Goal: Task Accomplishment & Management: Manage account settings

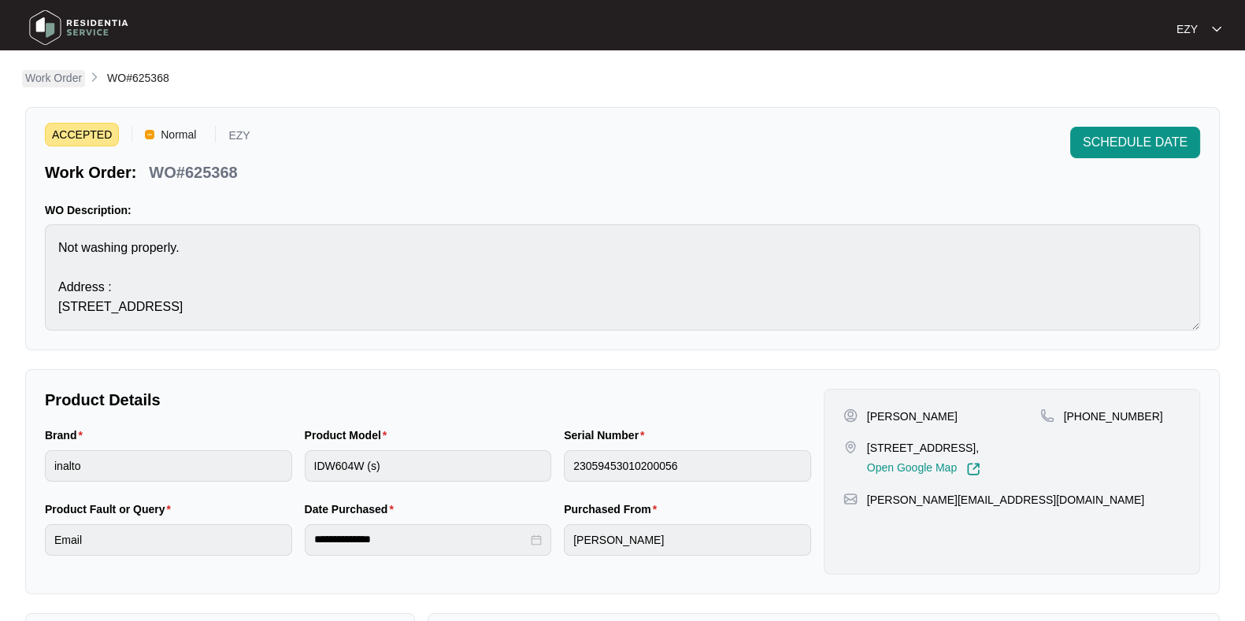
click at [48, 87] on link "Work Order" at bounding box center [53, 78] width 63 height 17
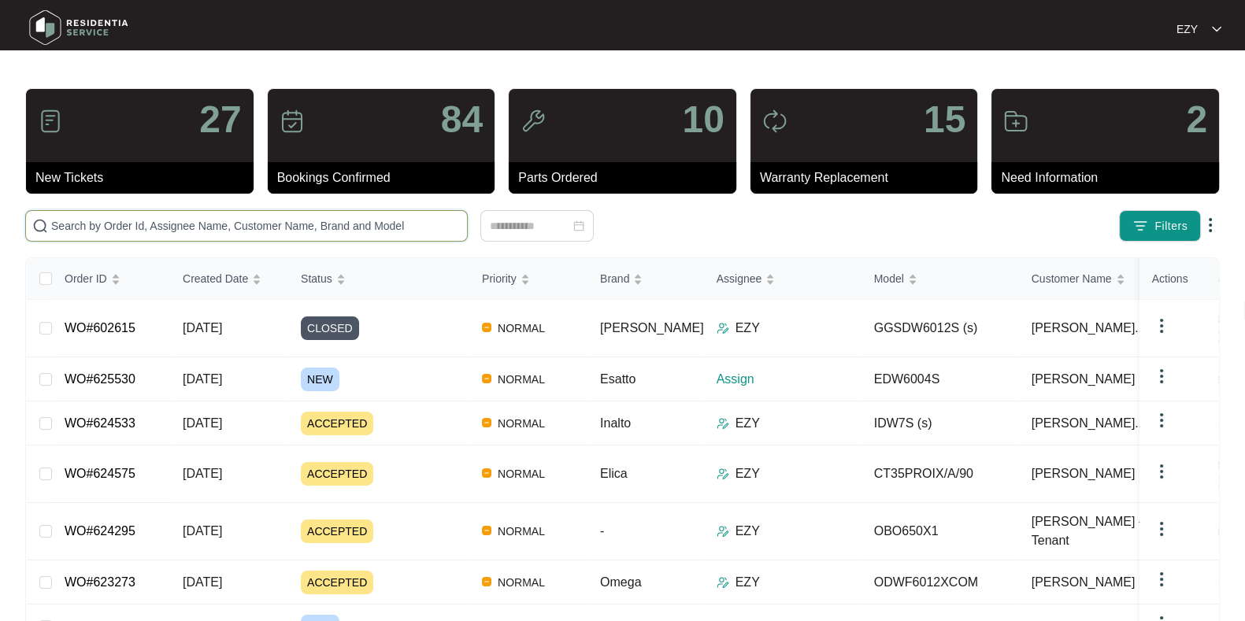
click at [315, 225] on input "text" at bounding box center [256, 225] width 410 height 17
paste input "624295"
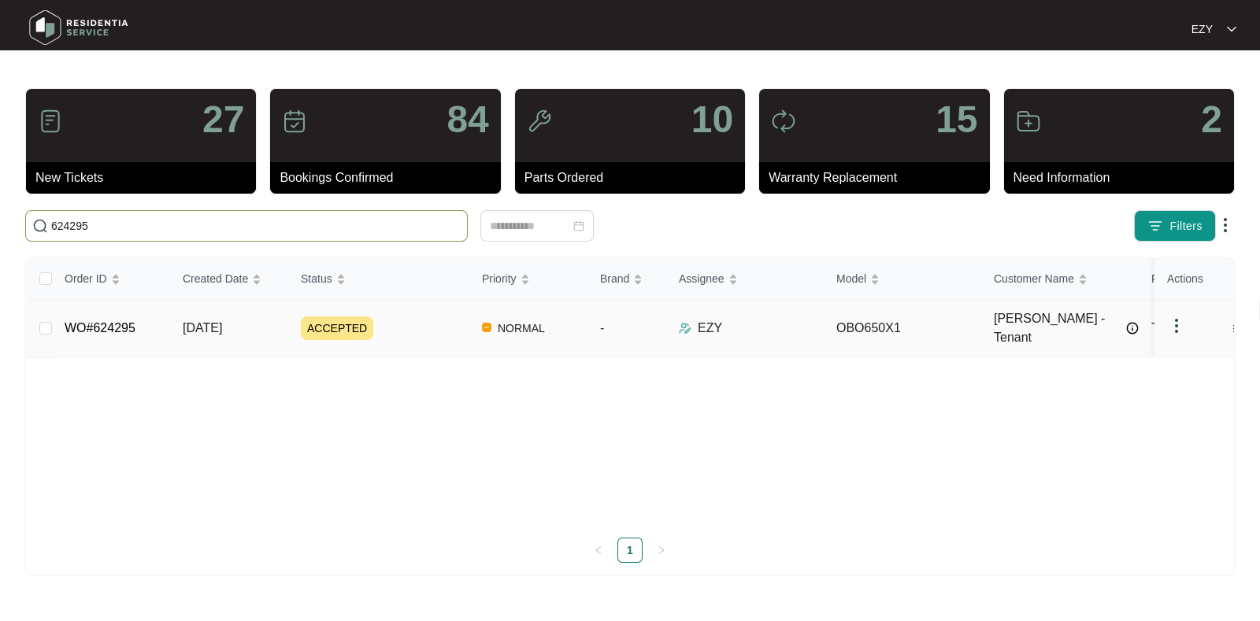
type input "624295"
click at [423, 321] on div "ACCEPTED" at bounding box center [385, 329] width 169 height 24
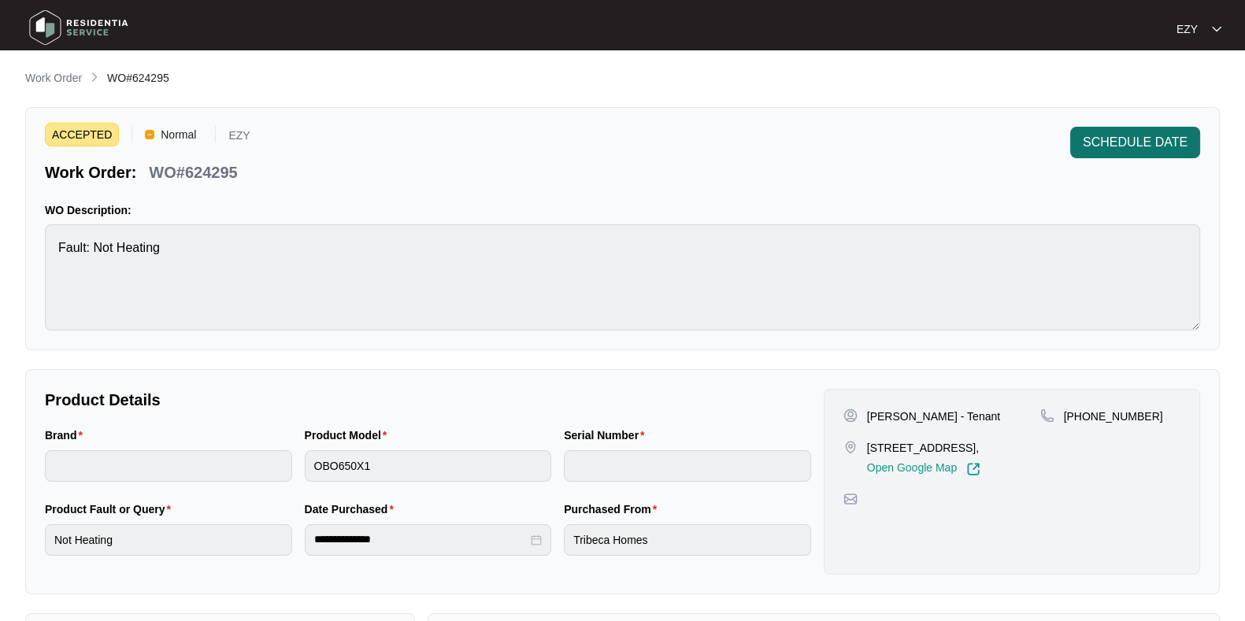
click at [1134, 143] on span "SCHEDULE DATE" at bounding box center [1135, 142] width 105 height 19
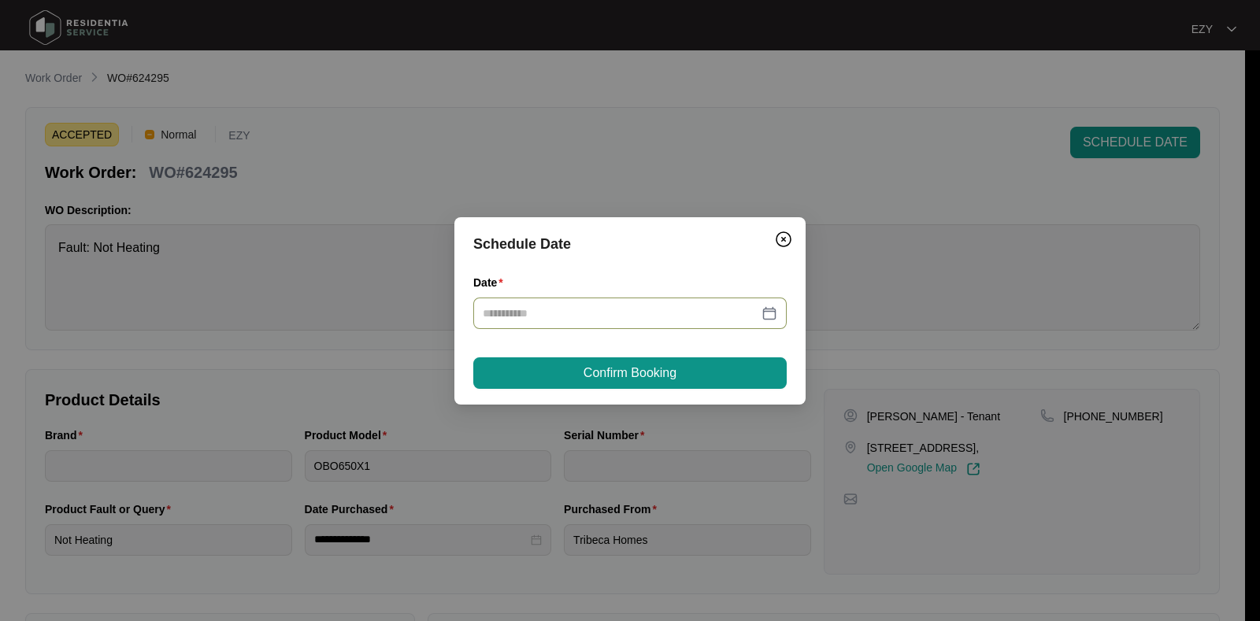
click at [559, 302] on div at bounding box center [629, 314] width 313 height 32
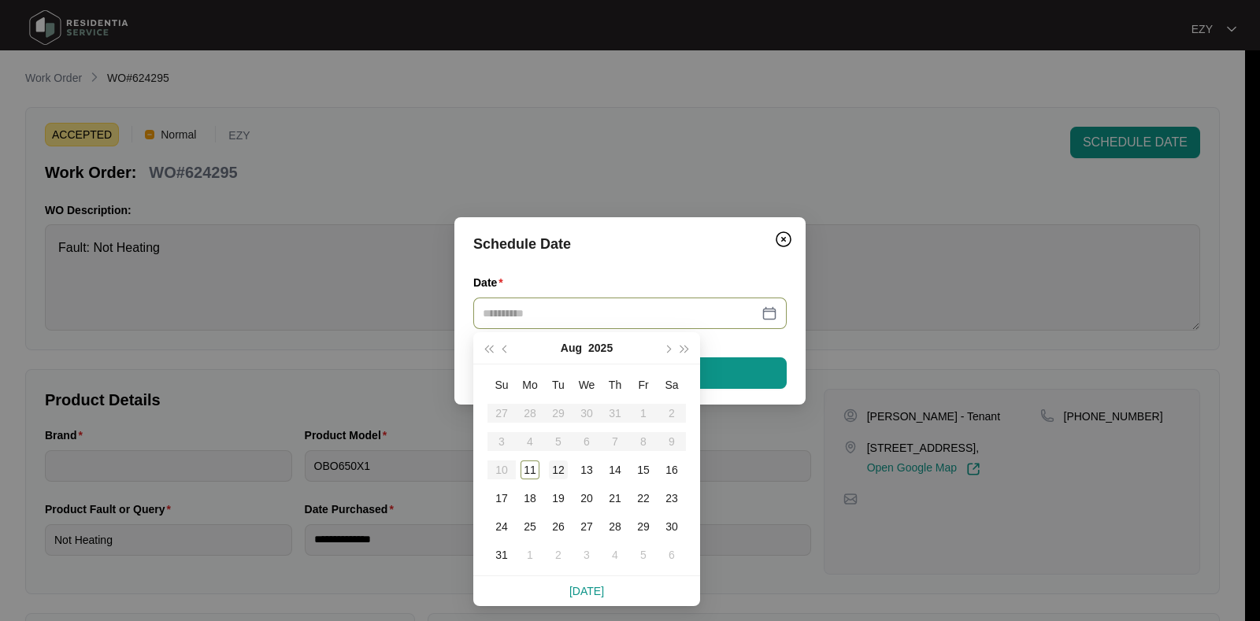
click at [554, 471] on div "12" at bounding box center [558, 470] width 19 height 19
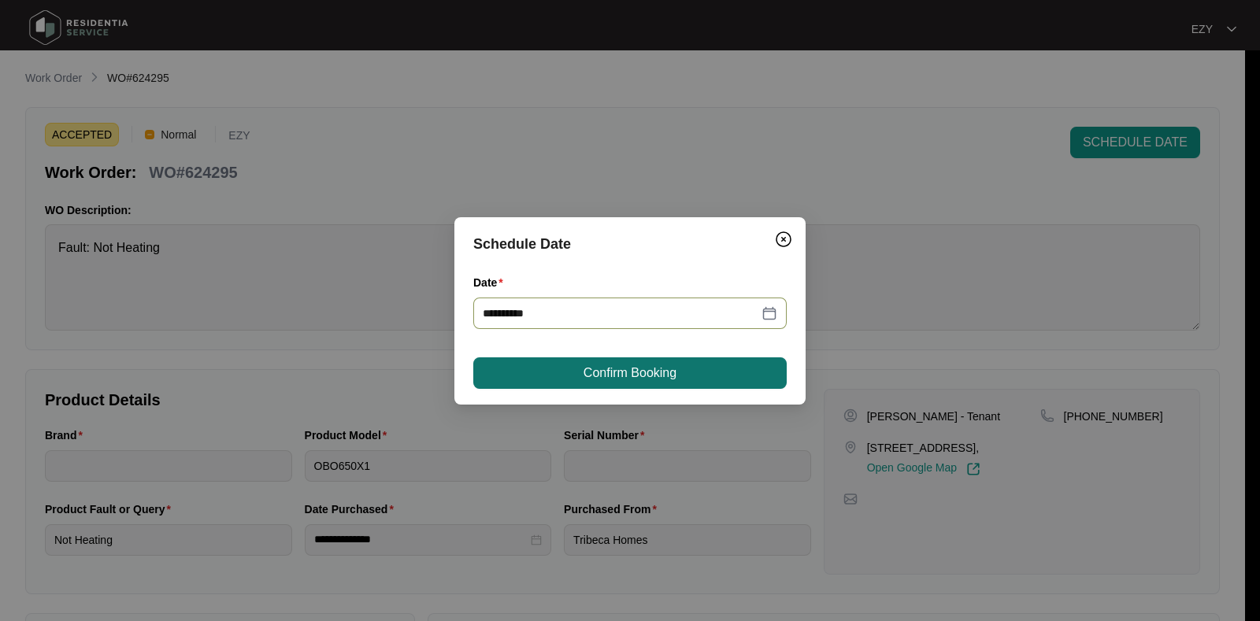
type input "**********"
click at [606, 359] on button "Confirm Booking" at bounding box center [629, 374] width 313 height 32
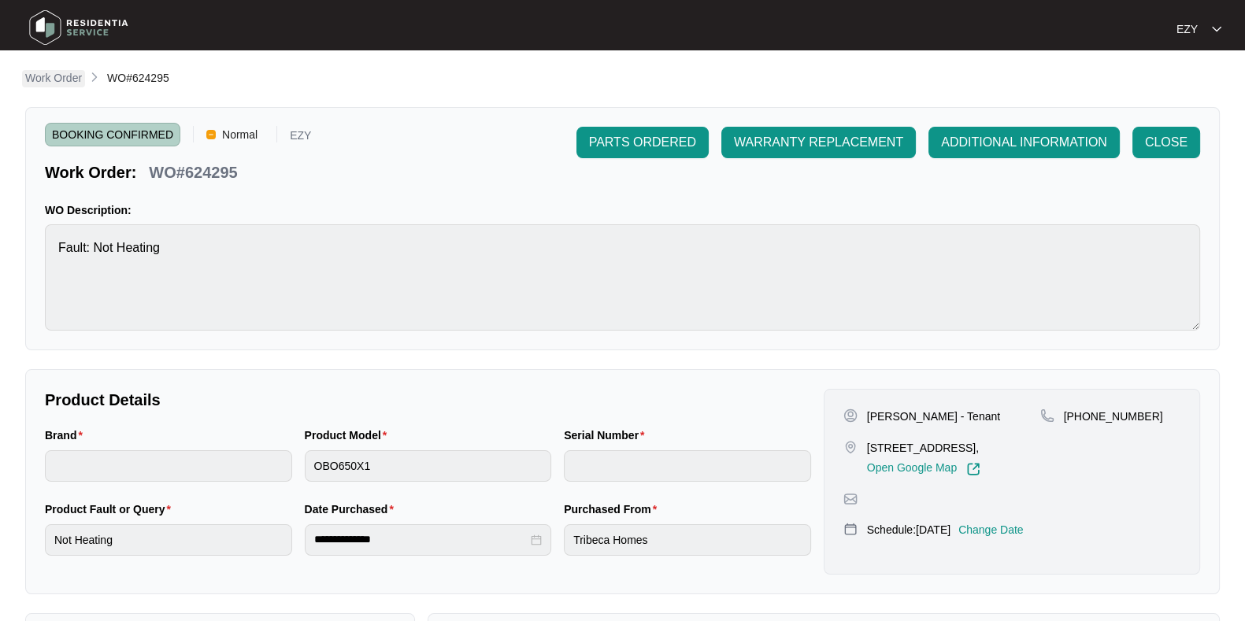
click at [38, 73] on p "Work Order" at bounding box center [53, 78] width 57 height 16
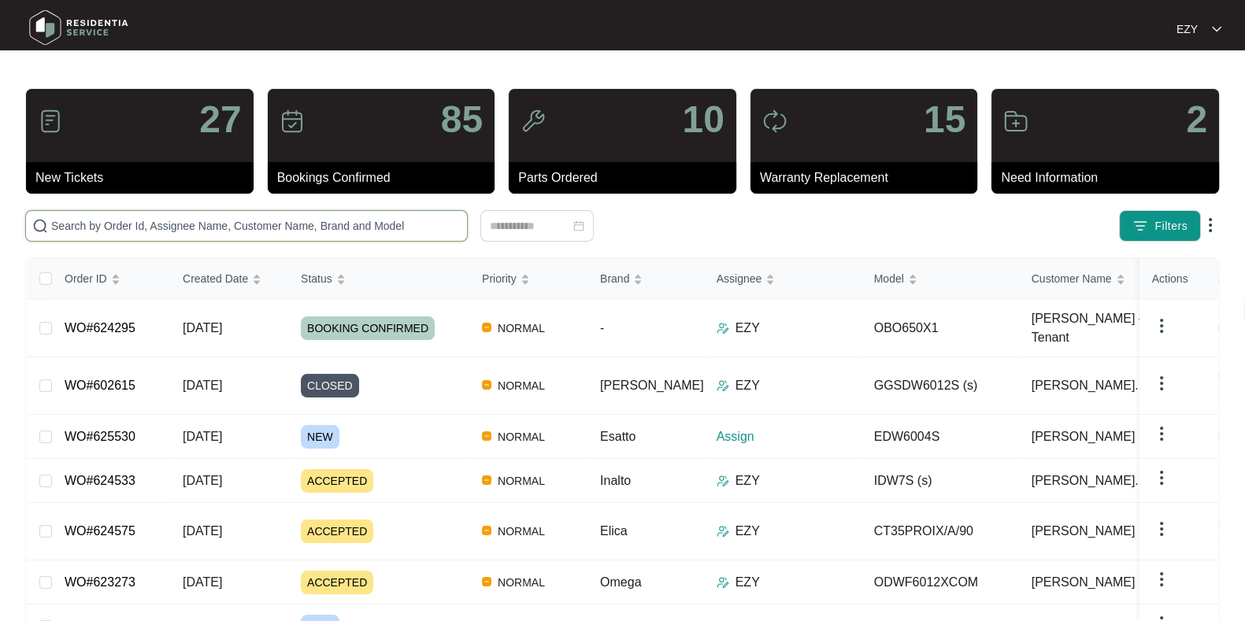
click at [367, 224] on input "text" at bounding box center [256, 225] width 410 height 17
paste input "624575"
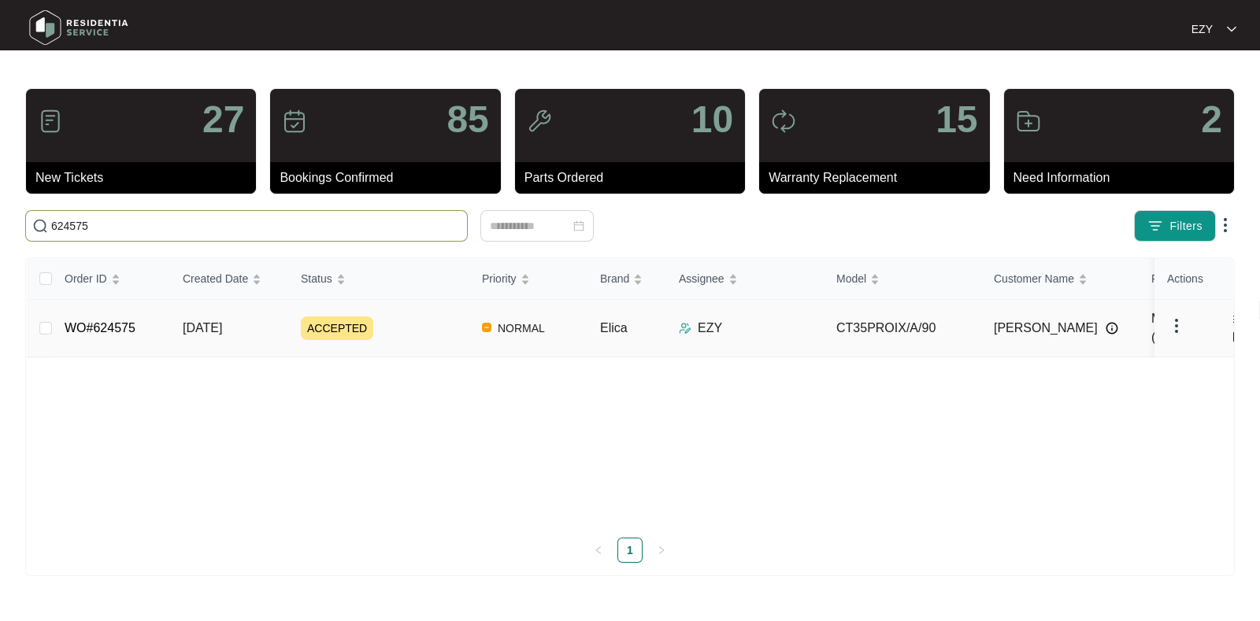
type input "624575"
click at [419, 321] on div "ACCEPTED" at bounding box center [385, 329] width 169 height 24
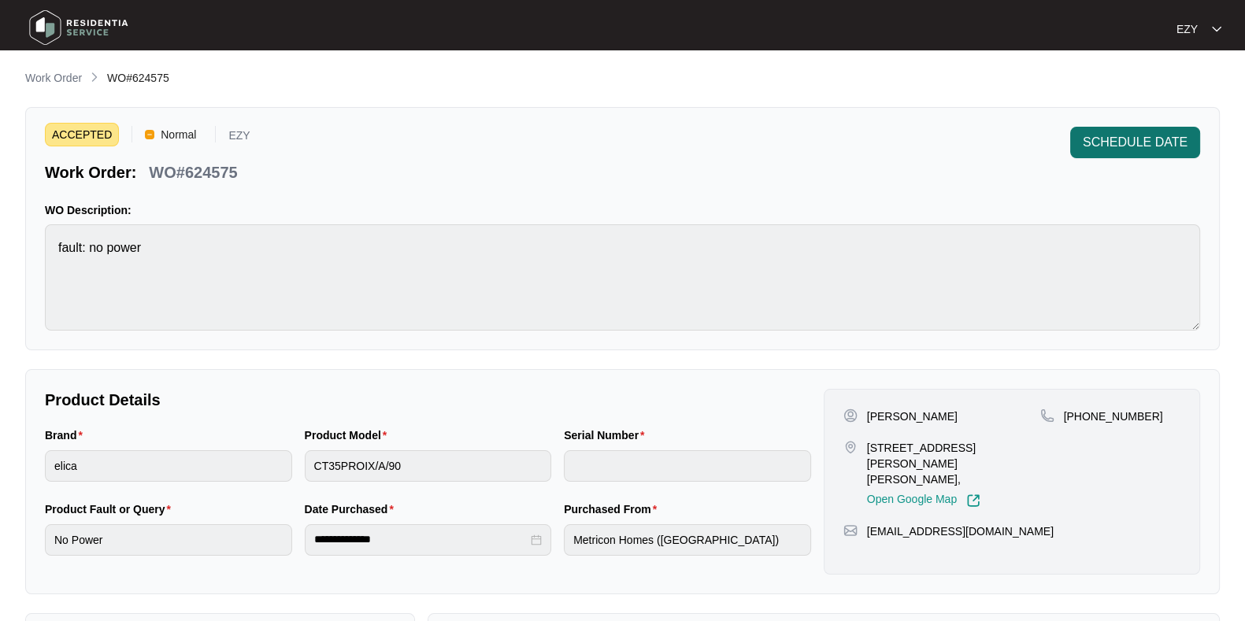
click at [1120, 136] on span "SCHEDULE DATE" at bounding box center [1135, 142] width 105 height 19
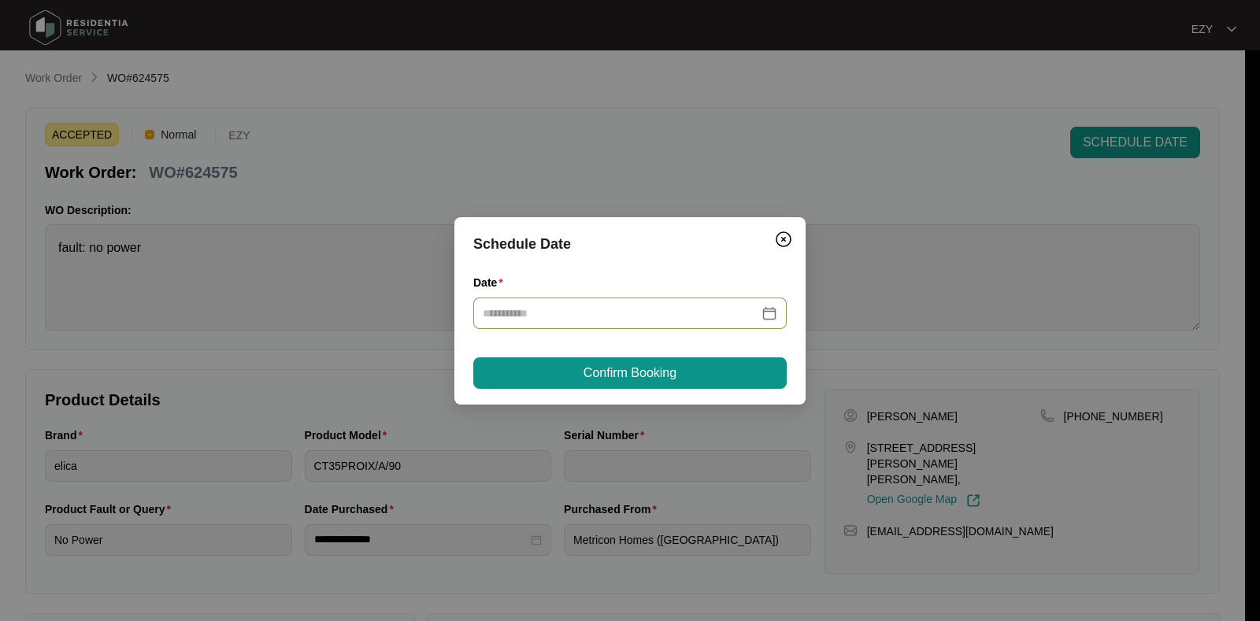
click at [589, 321] on div at bounding box center [629, 314] width 313 height 32
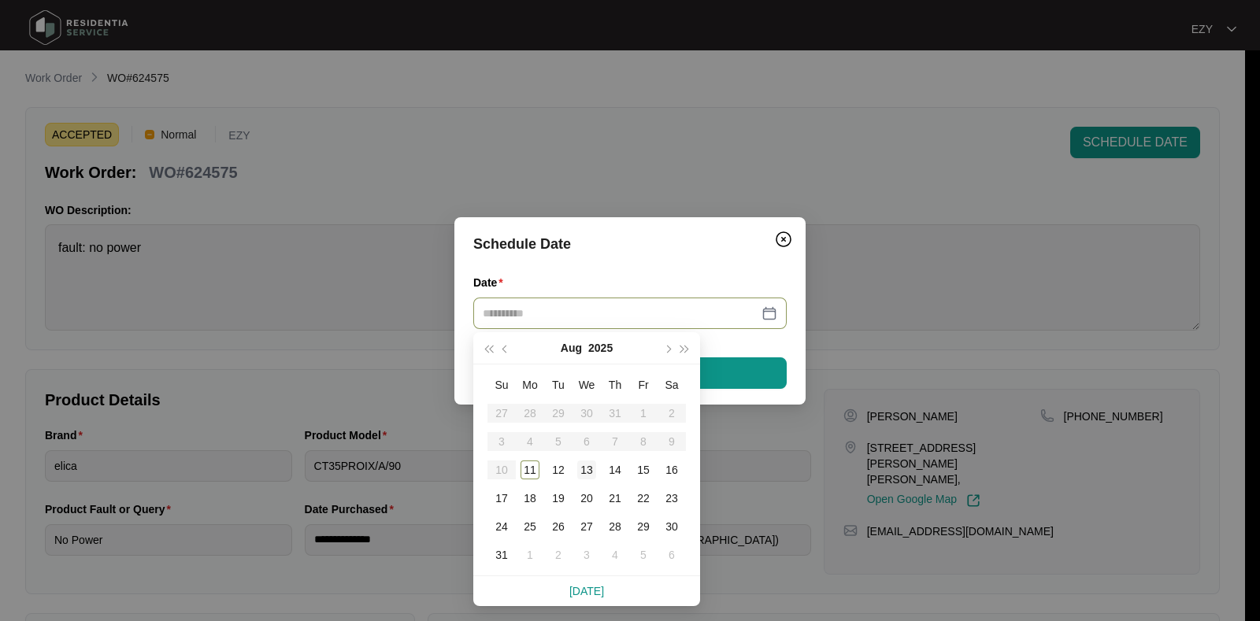
type input "**********"
click at [584, 476] on div "13" at bounding box center [586, 470] width 19 height 19
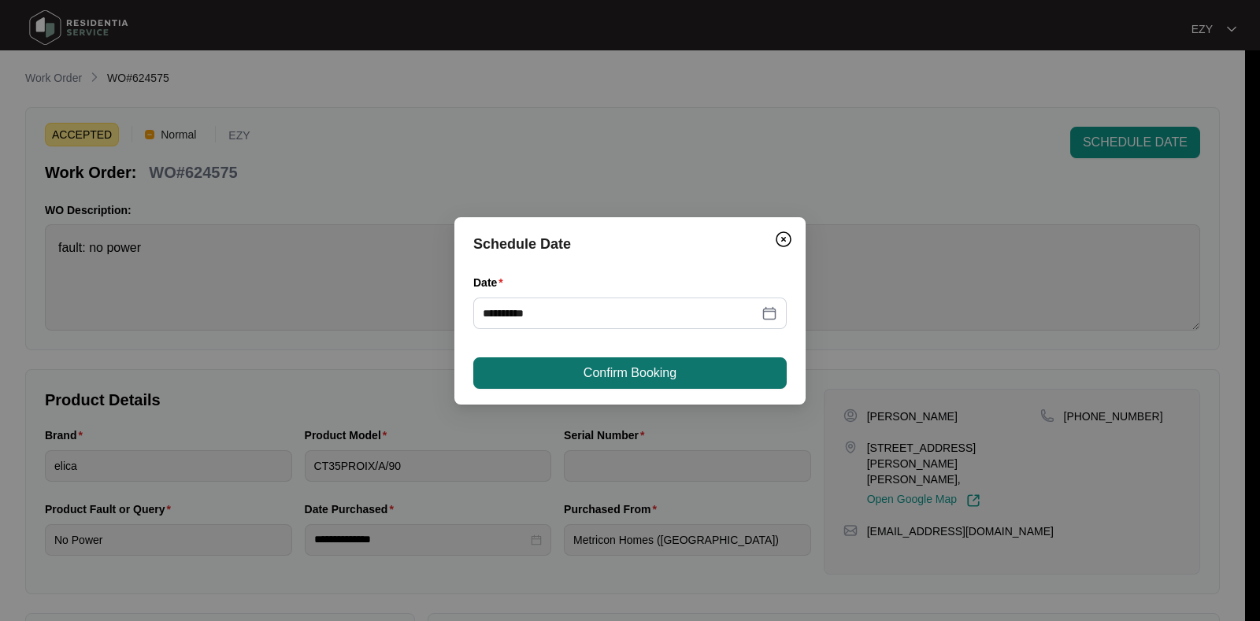
click at [586, 368] on span "Confirm Booking" at bounding box center [630, 373] width 93 height 19
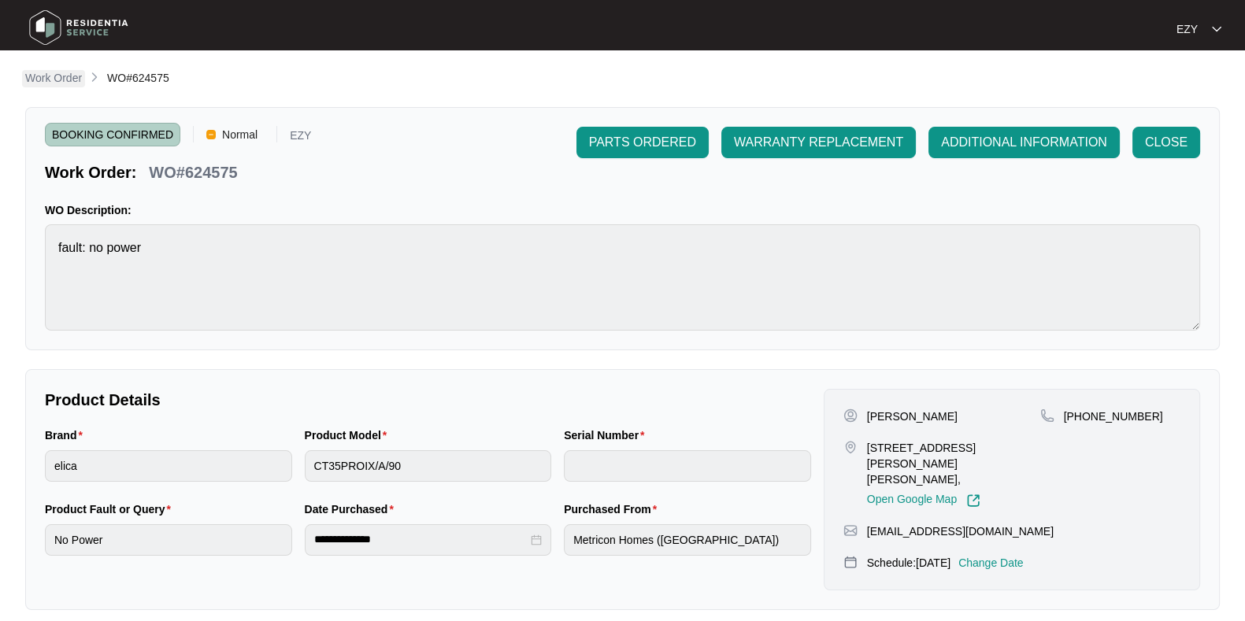
click at [38, 72] on p "Work Order" at bounding box center [53, 78] width 57 height 16
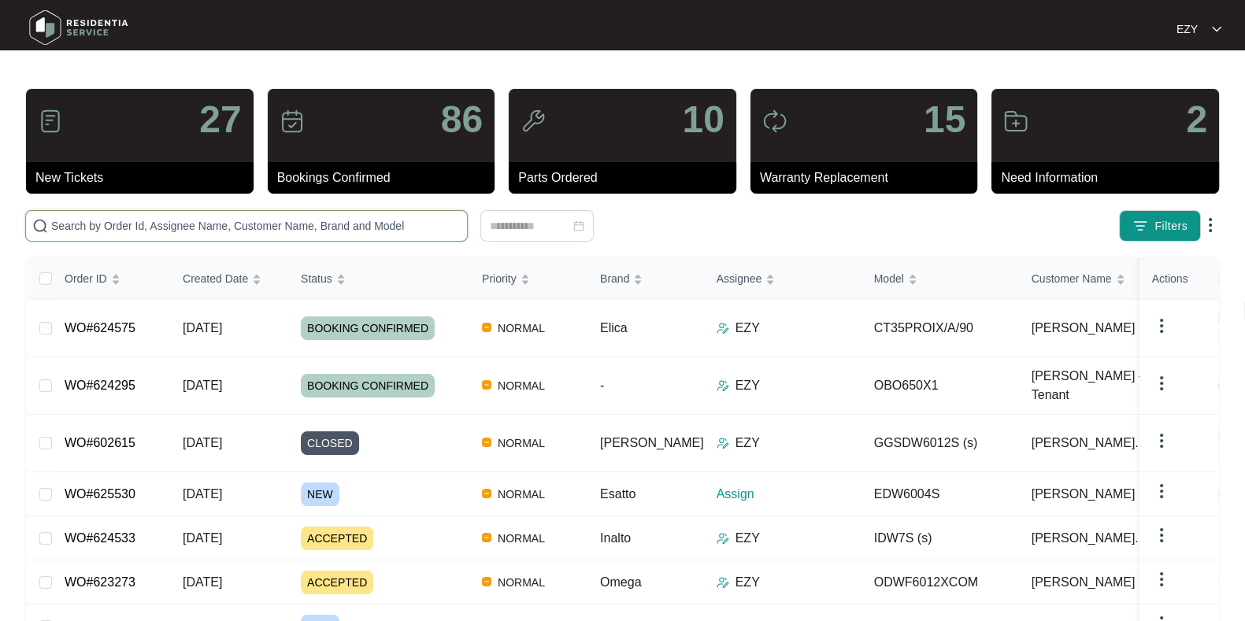
click at [306, 224] on input "text" at bounding box center [256, 225] width 410 height 17
paste input "624533"
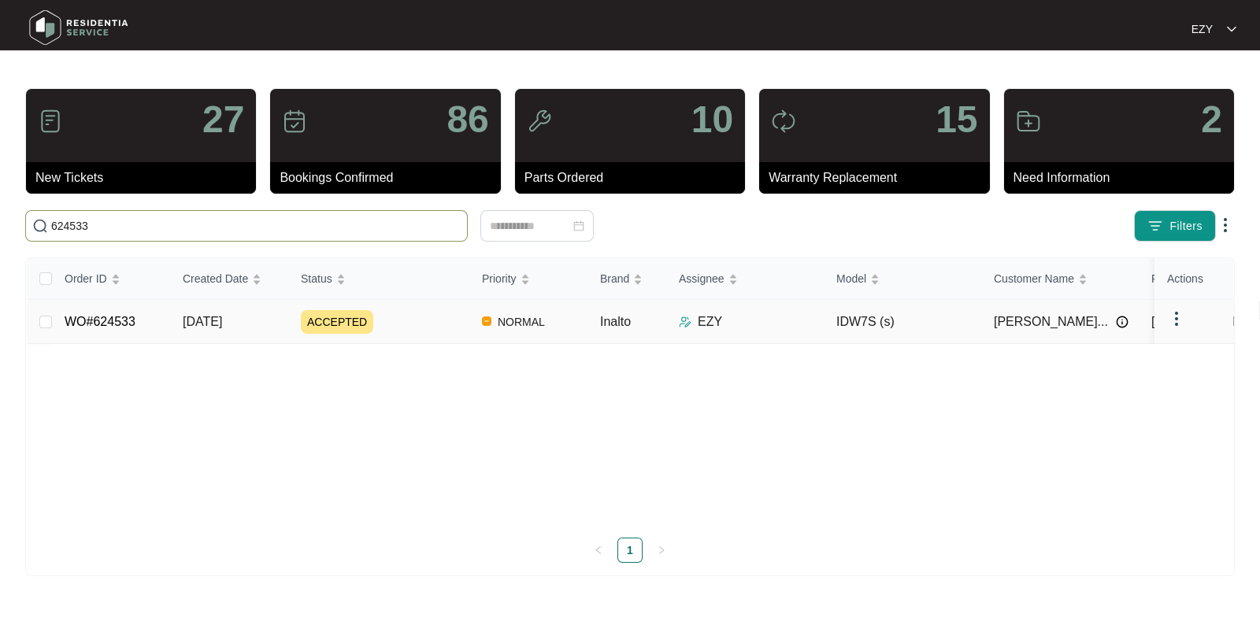
type input "624533"
click at [402, 317] on div "ACCEPTED" at bounding box center [385, 322] width 169 height 24
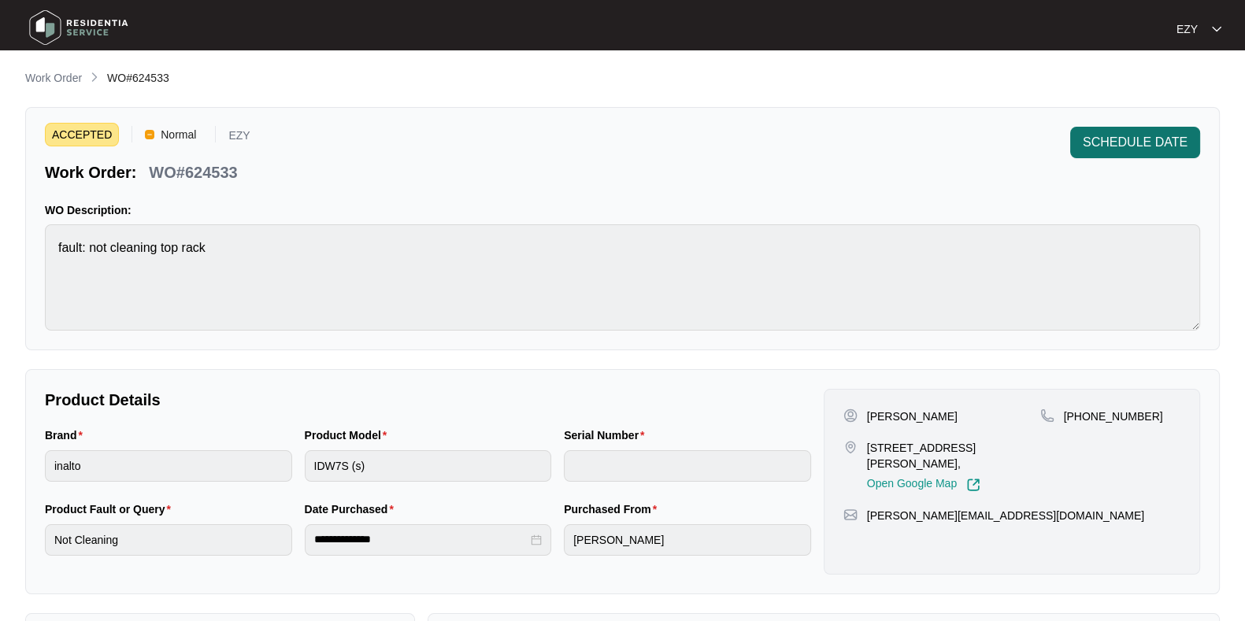
click at [1152, 143] on span "SCHEDULE DATE" at bounding box center [1135, 142] width 105 height 19
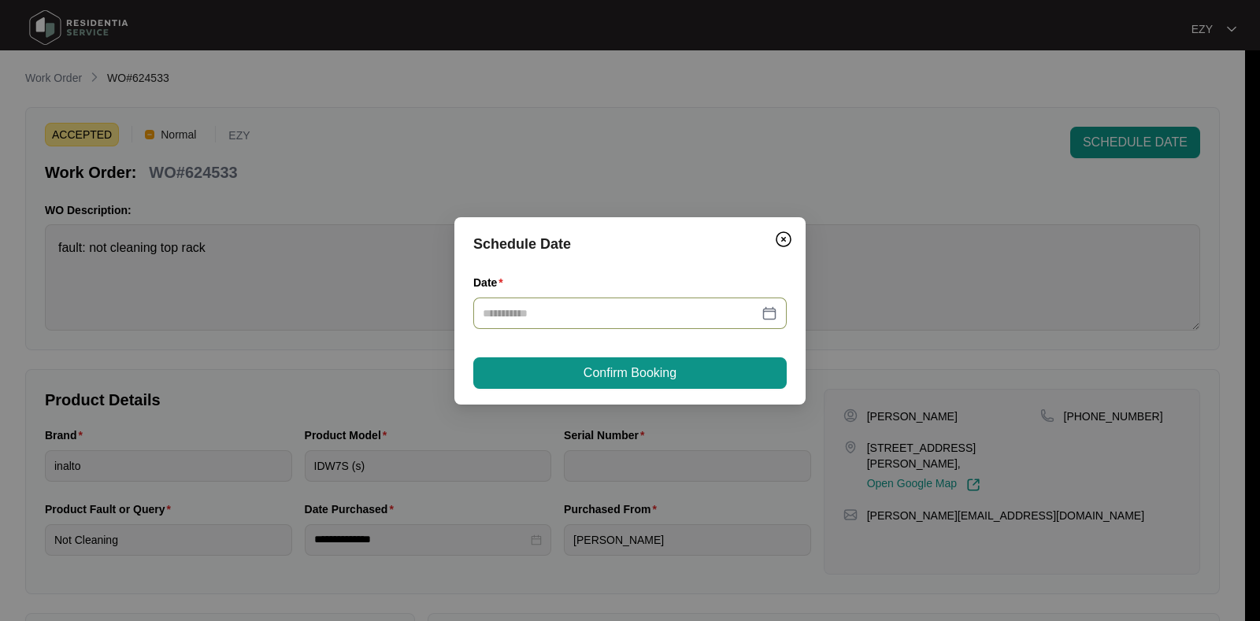
click at [607, 306] on input "Date" at bounding box center [621, 313] width 276 height 17
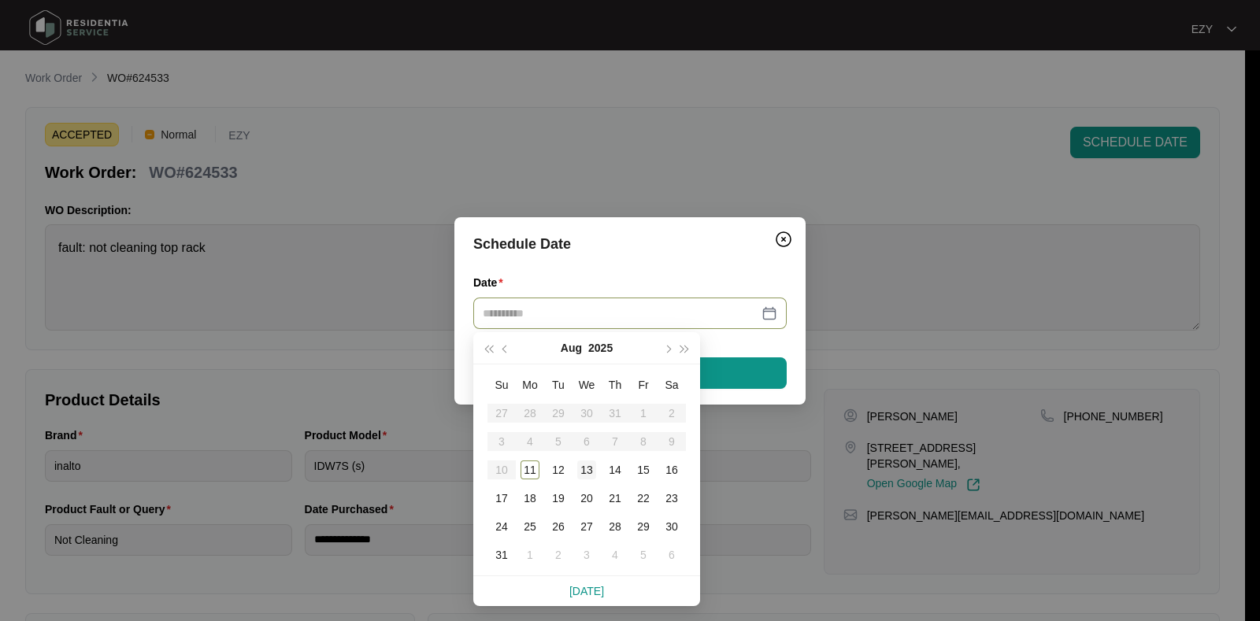
click at [591, 469] on div "13" at bounding box center [586, 470] width 19 height 19
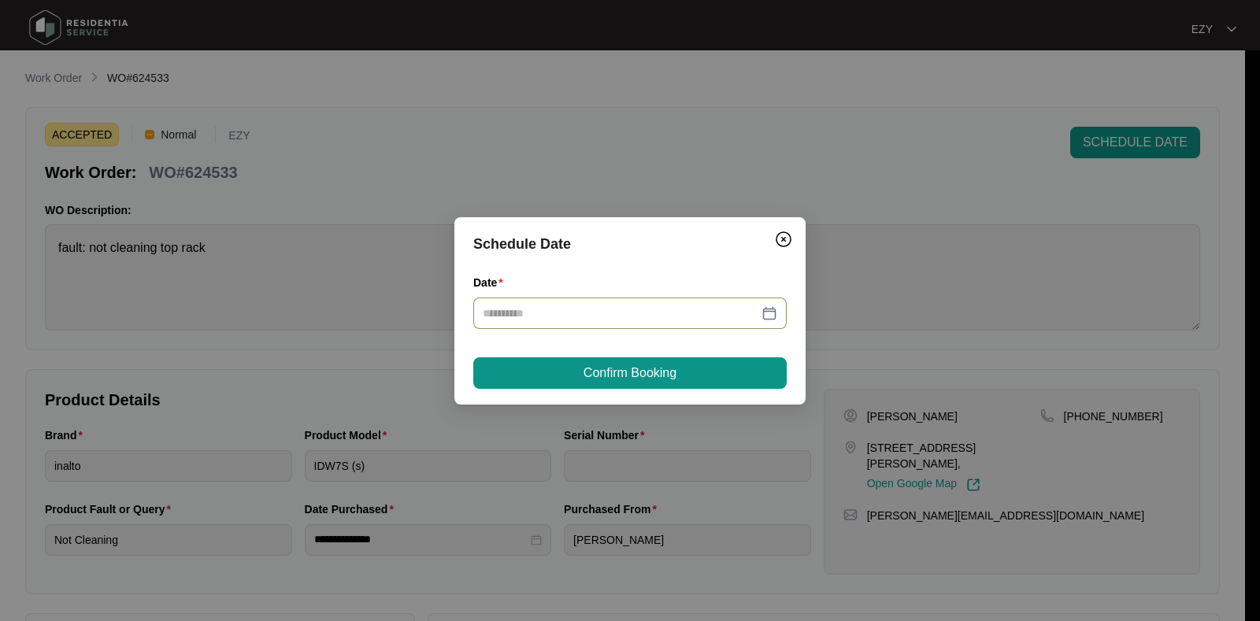
type input "**********"
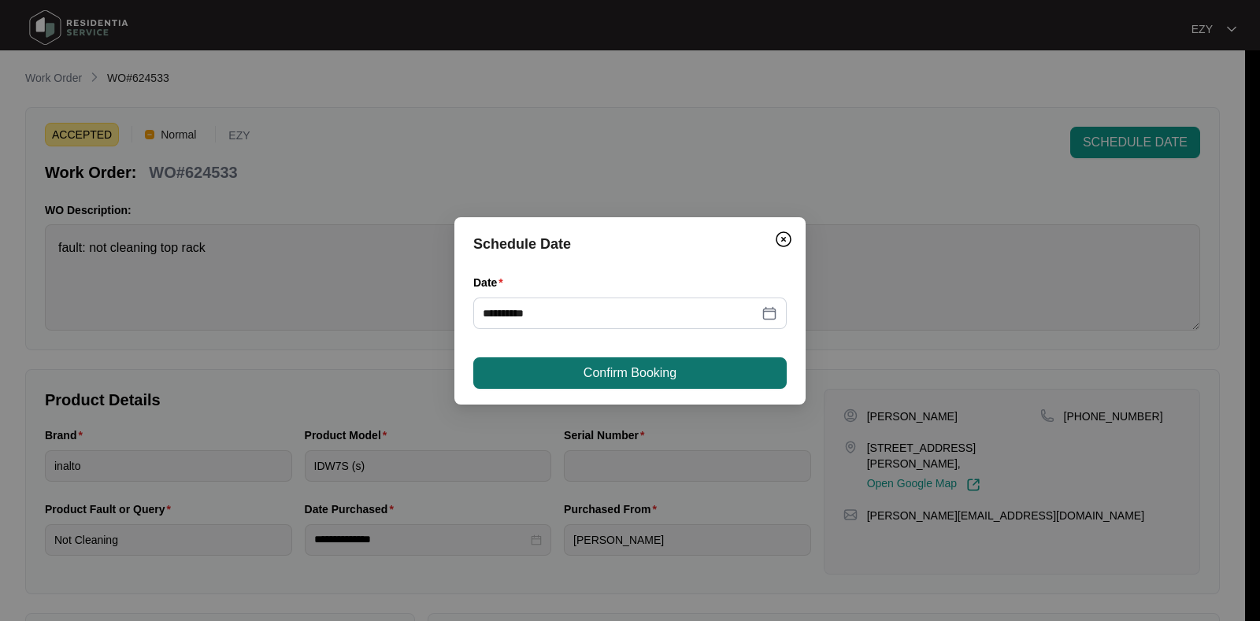
click at [614, 369] on span "Confirm Booking" at bounding box center [630, 373] width 93 height 19
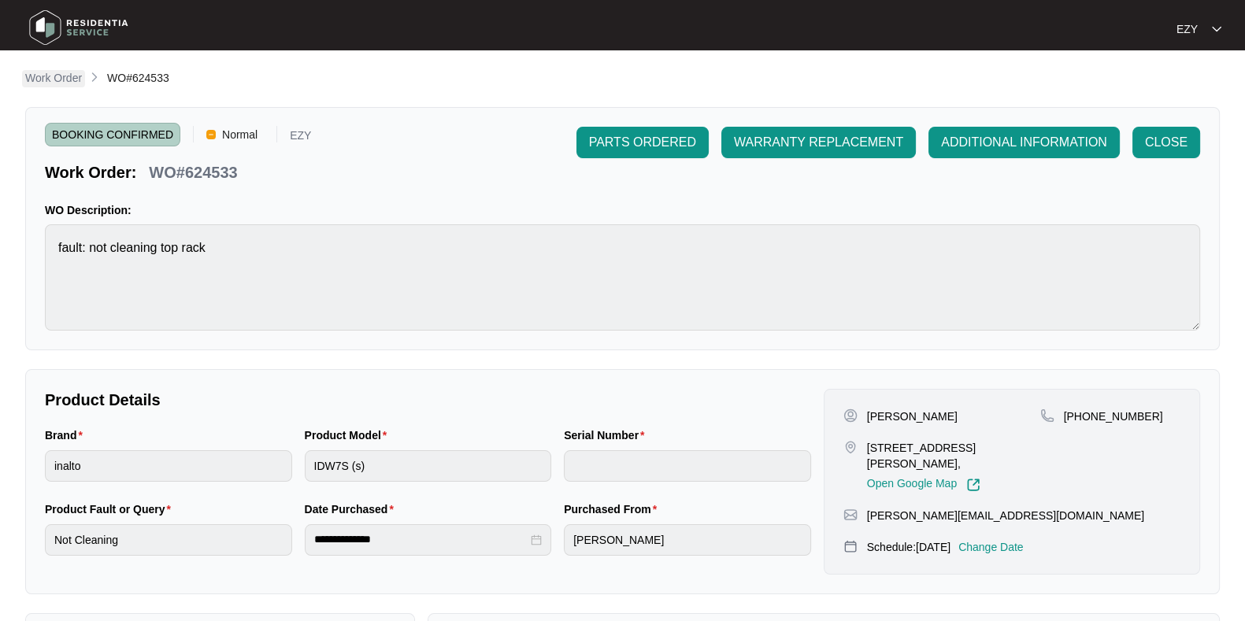
click at [59, 76] on p "Work Order" at bounding box center [53, 78] width 57 height 16
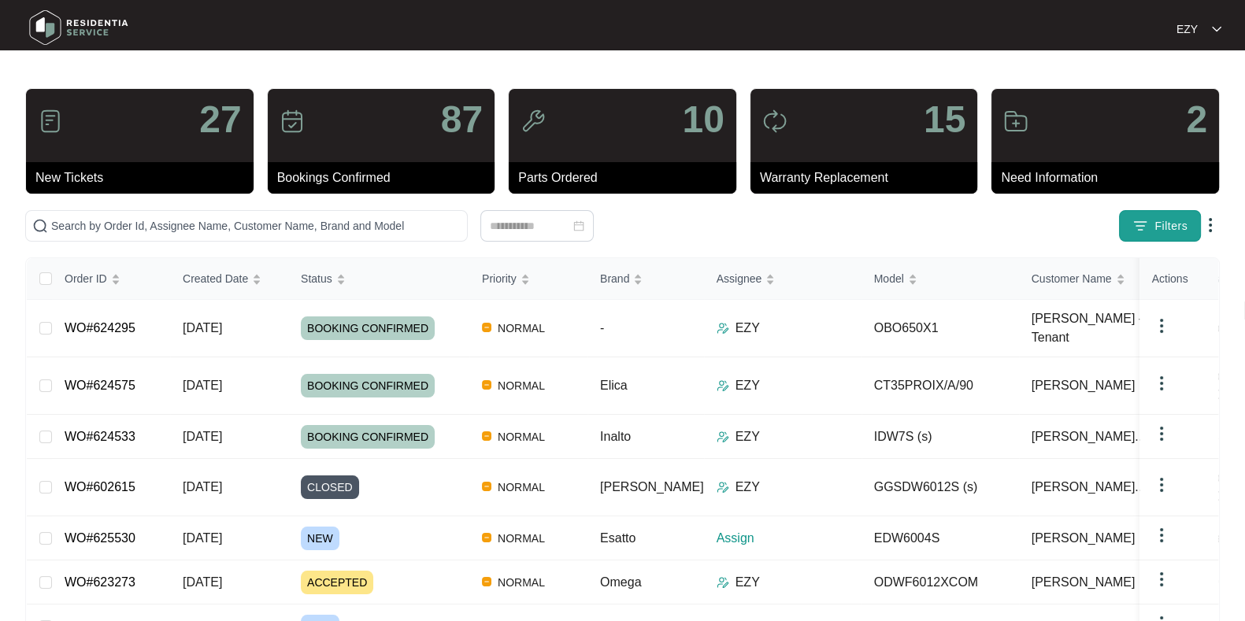
click at [1134, 227] on img "button" at bounding box center [1141, 226] width 16 height 16
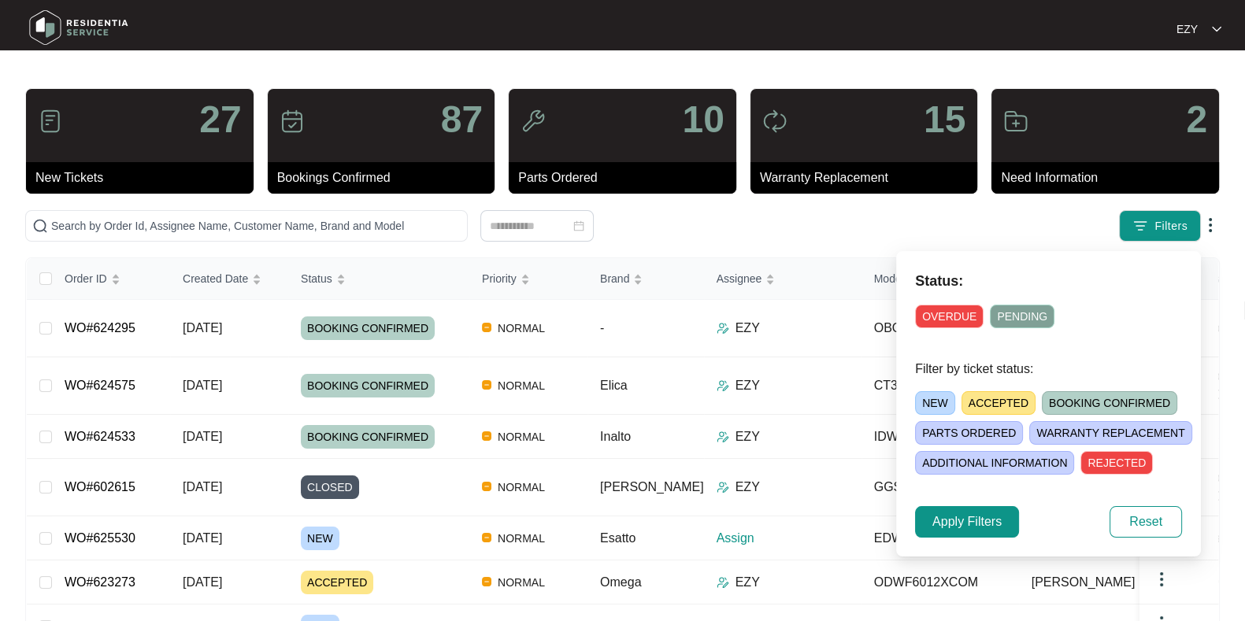
click at [940, 400] on span "NEW" at bounding box center [935, 403] width 40 height 24
click at [970, 529] on span "Apply Filters" at bounding box center [967, 522] width 69 height 19
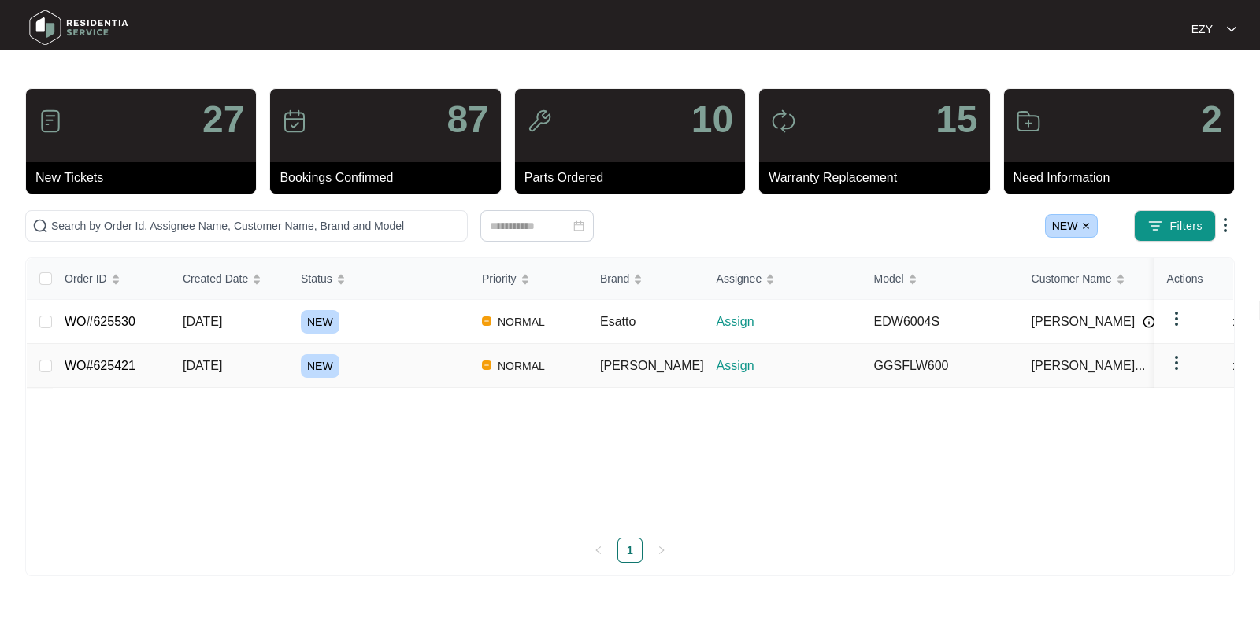
click at [432, 365] on div "NEW" at bounding box center [385, 366] width 169 height 24
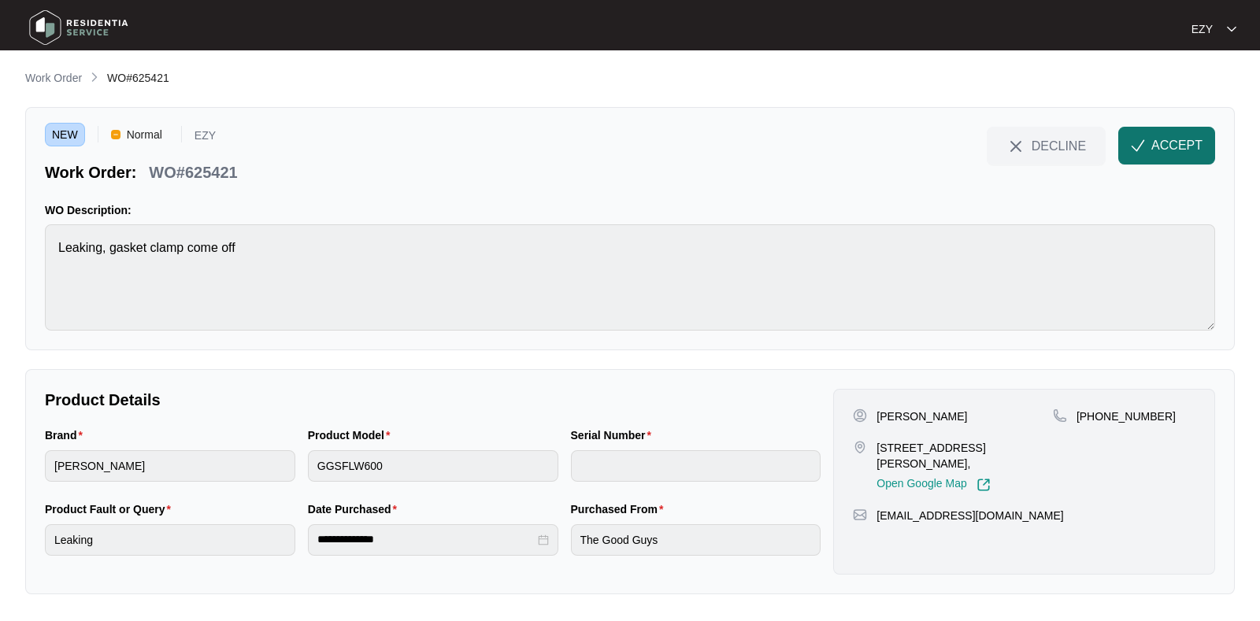
click at [1129, 133] on button "ACCEPT" at bounding box center [1166, 146] width 97 height 38
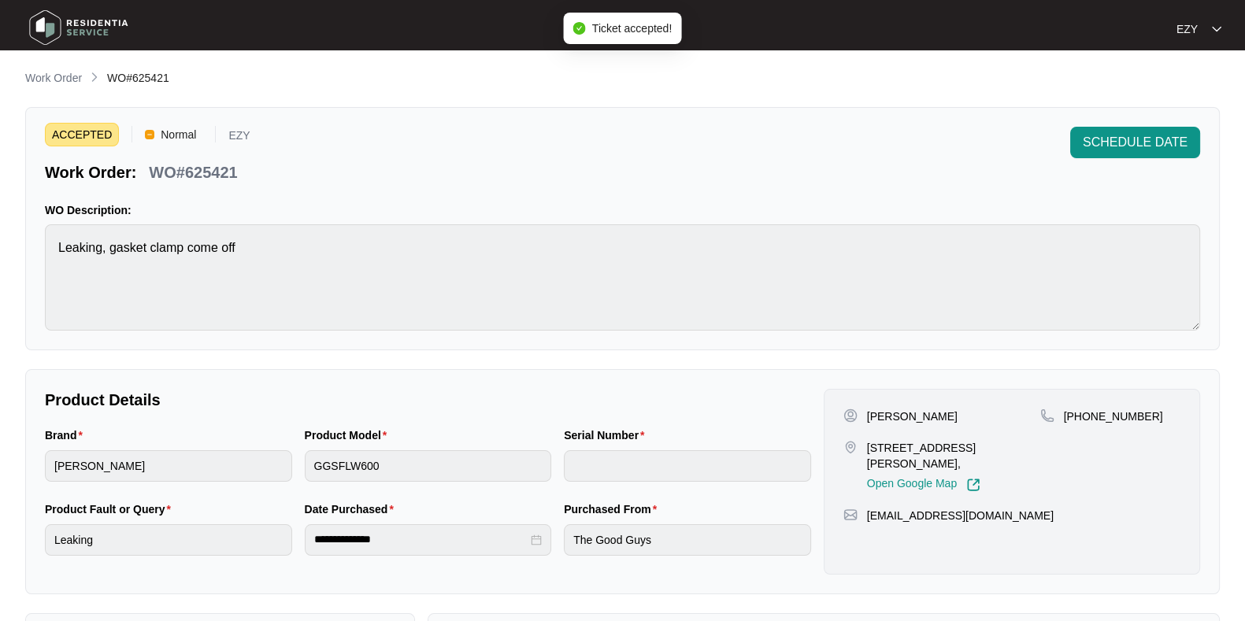
click at [206, 171] on p "WO#625421" at bounding box center [193, 172] width 88 height 22
copy div "WO#625421 SCHEDULE DATE"
click at [875, 411] on p "[PERSON_NAME]" at bounding box center [912, 417] width 91 height 16
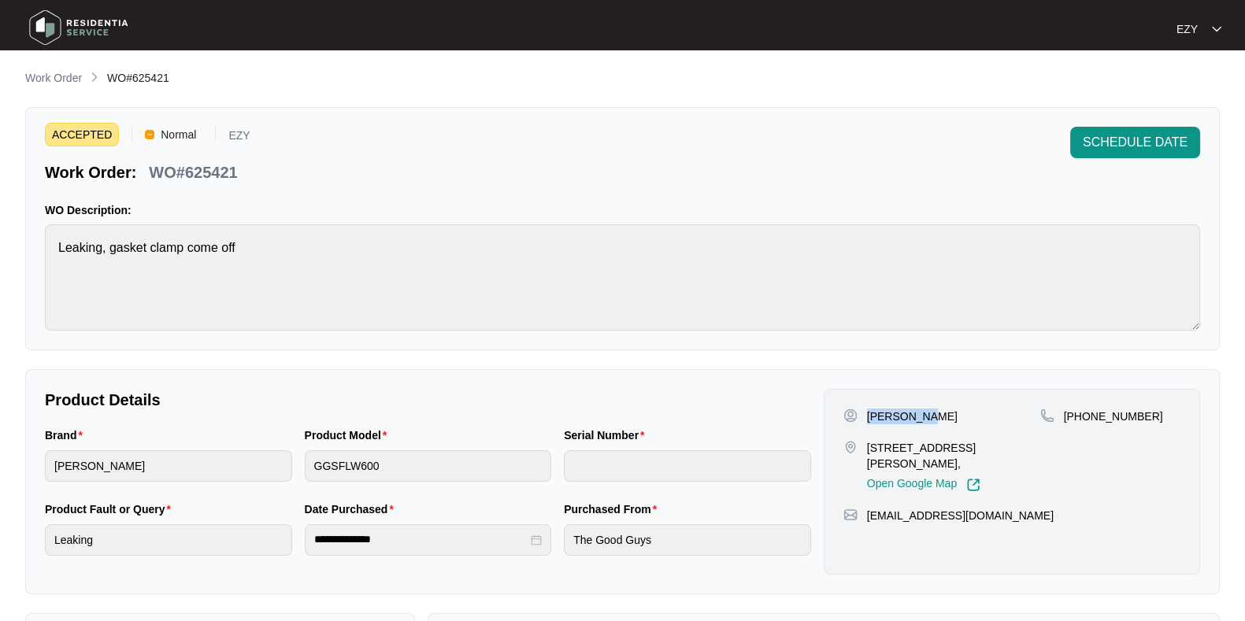
click at [875, 411] on p "[PERSON_NAME]" at bounding box center [912, 417] width 91 height 16
copy p "[PERSON_NAME]"
click at [942, 447] on p "[STREET_ADDRESS][PERSON_NAME]," at bounding box center [953, 456] width 173 height 32
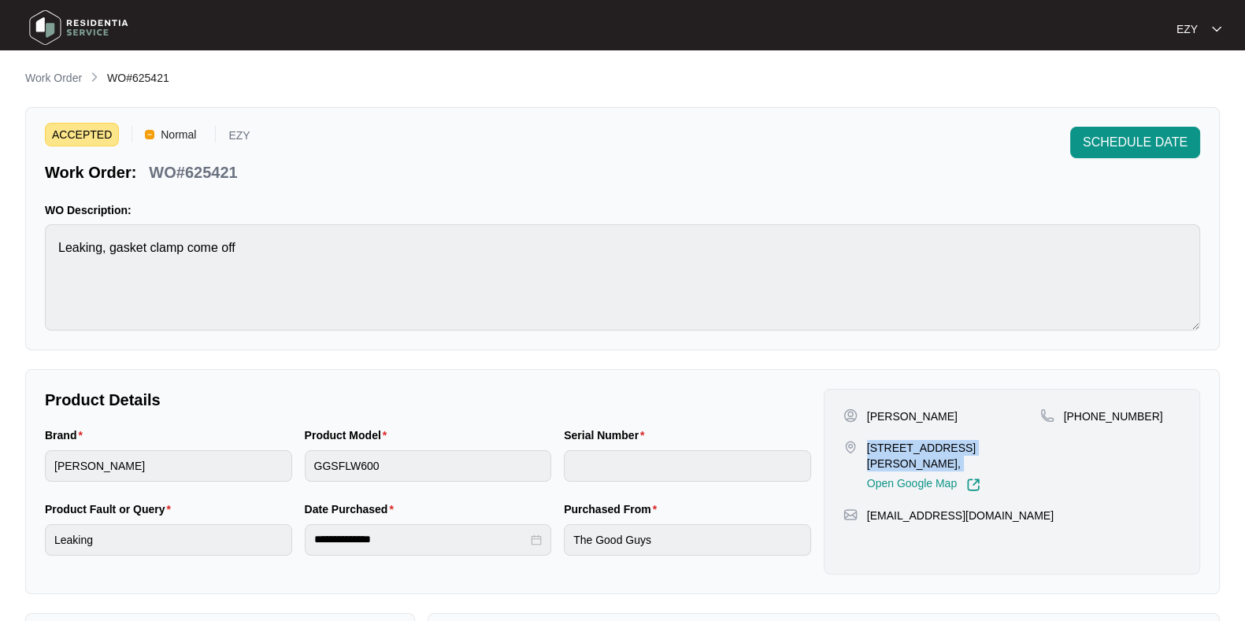
click at [942, 447] on p "[STREET_ADDRESS][PERSON_NAME]," at bounding box center [953, 456] width 173 height 32
copy p "[STREET_ADDRESS][PERSON_NAME],"
drag, startPoint x: 1150, startPoint y: 415, endPoint x: 1083, endPoint y: 413, distance: 67.0
click at [1083, 413] on div "[PHONE_NUMBER]" at bounding box center [1111, 417] width 140 height 16
copy p "491090445"
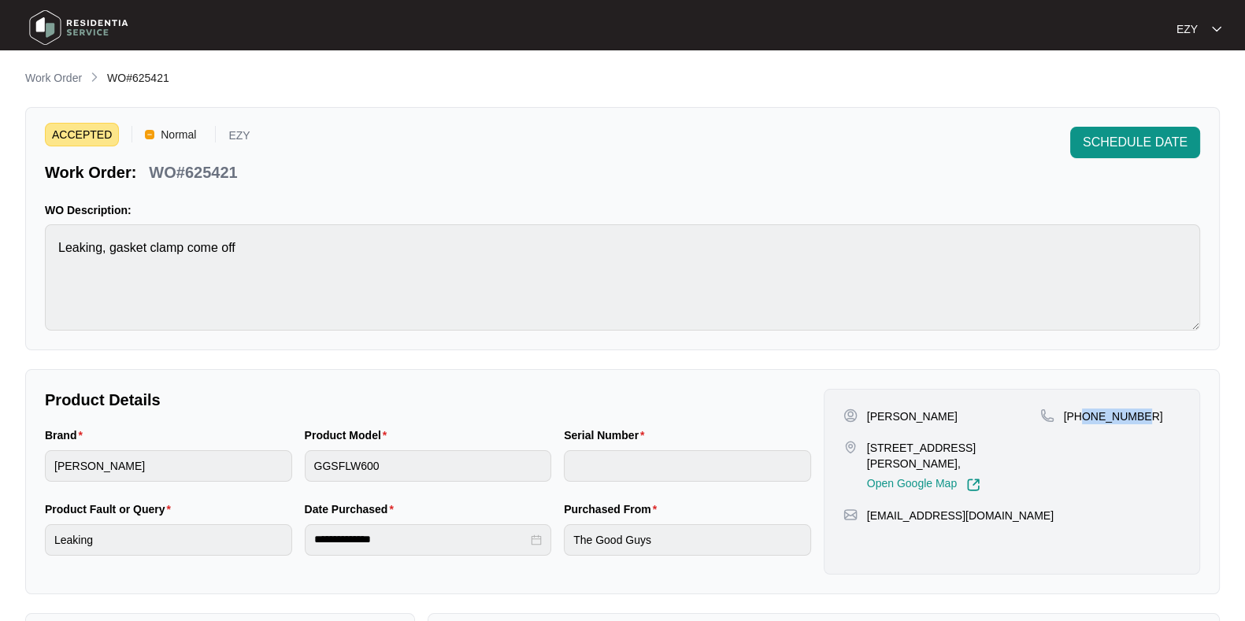
click at [1089, 403] on div "[PERSON_NAME] [STREET_ADDRESS][PERSON_NAME], Open Google Map [PHONE_NUMBER] [EM…" at bounding box center [1012, 482] width 377 height 186
click at [62, 80] on p "Work Order" at bounding box center [53, 78] width 57 height 16
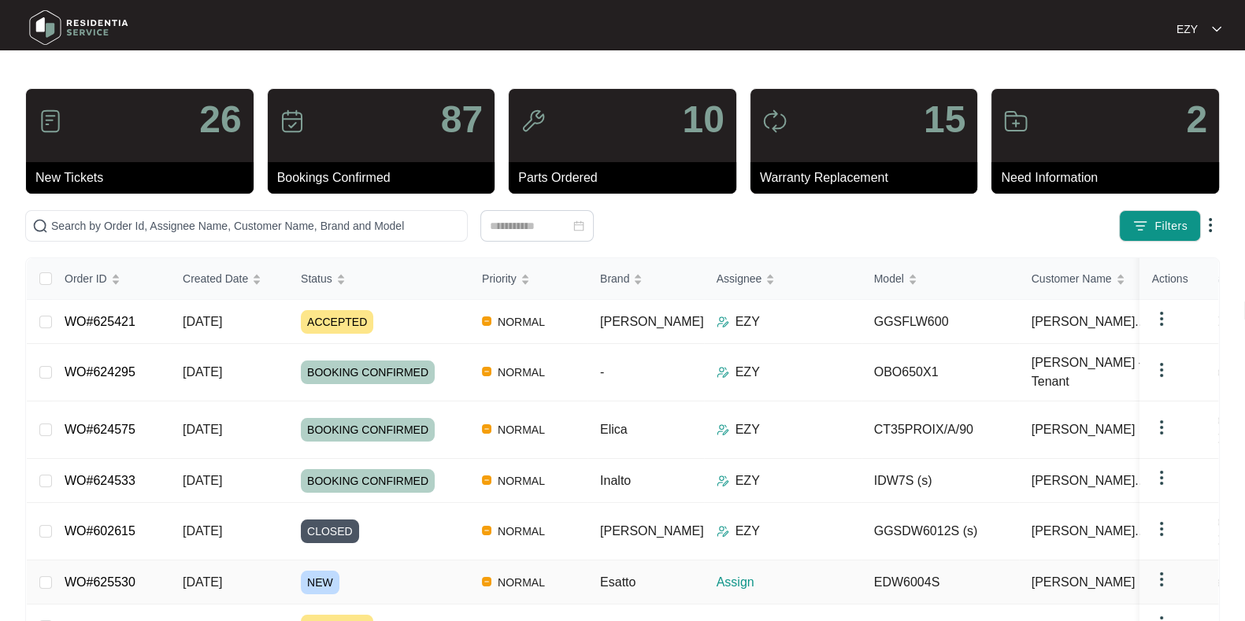
click at [414, 571] on div "NEW" at bounding box center [385, 583] width 169 height 24
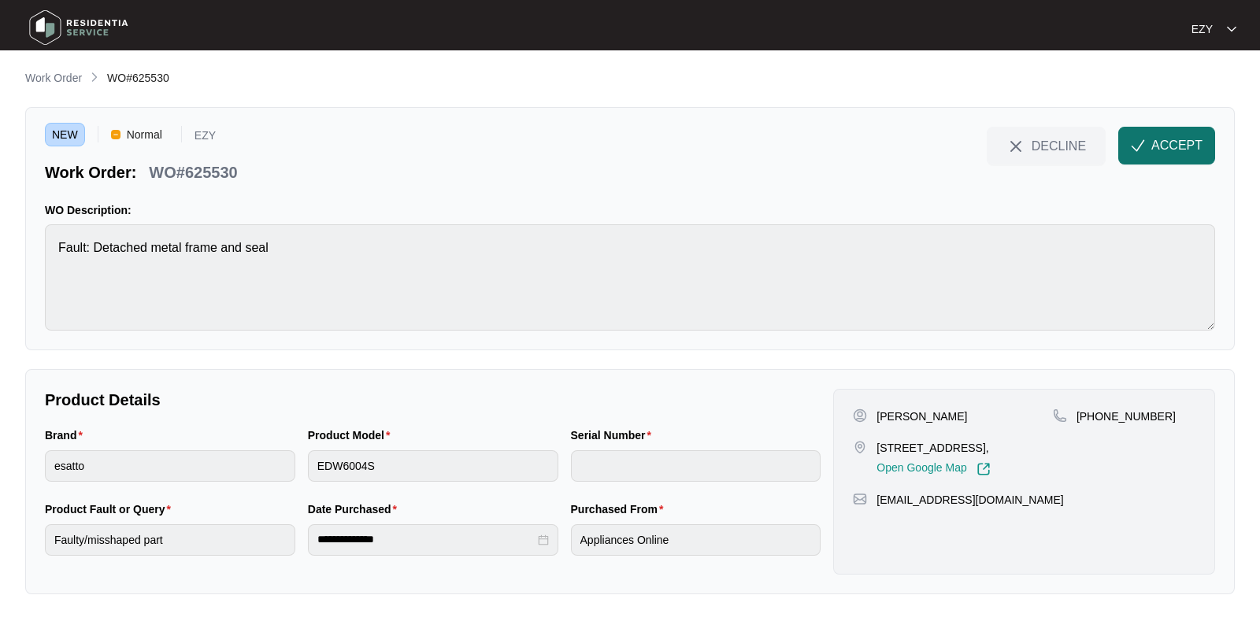
click at [1167, 159] on button "ACCEPT" at bounding box center [1166, 146] width 97 height 38
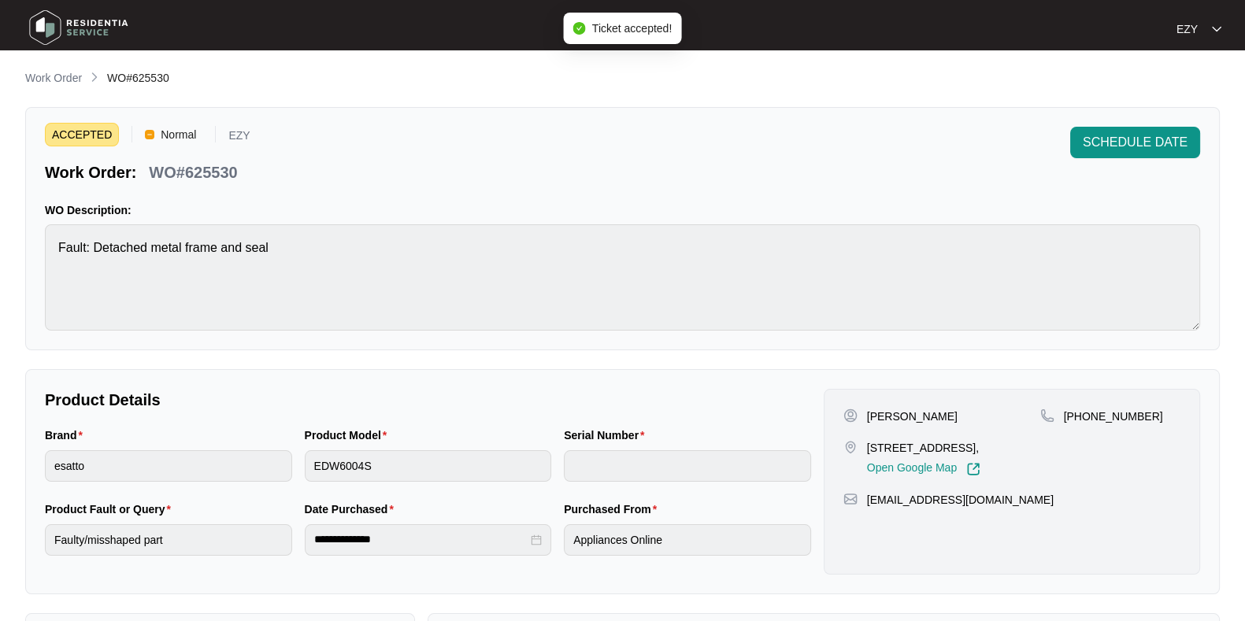
click at [193, 166] on p "WO#625530" at bounding box center [193, 172] width 88 height 22
copy div "WO#625530 SCHEDULE DATE"
click at [885, 456] on p "[STREET_ADDRESS]," at bounding box center [923, 448] width 113 height 16
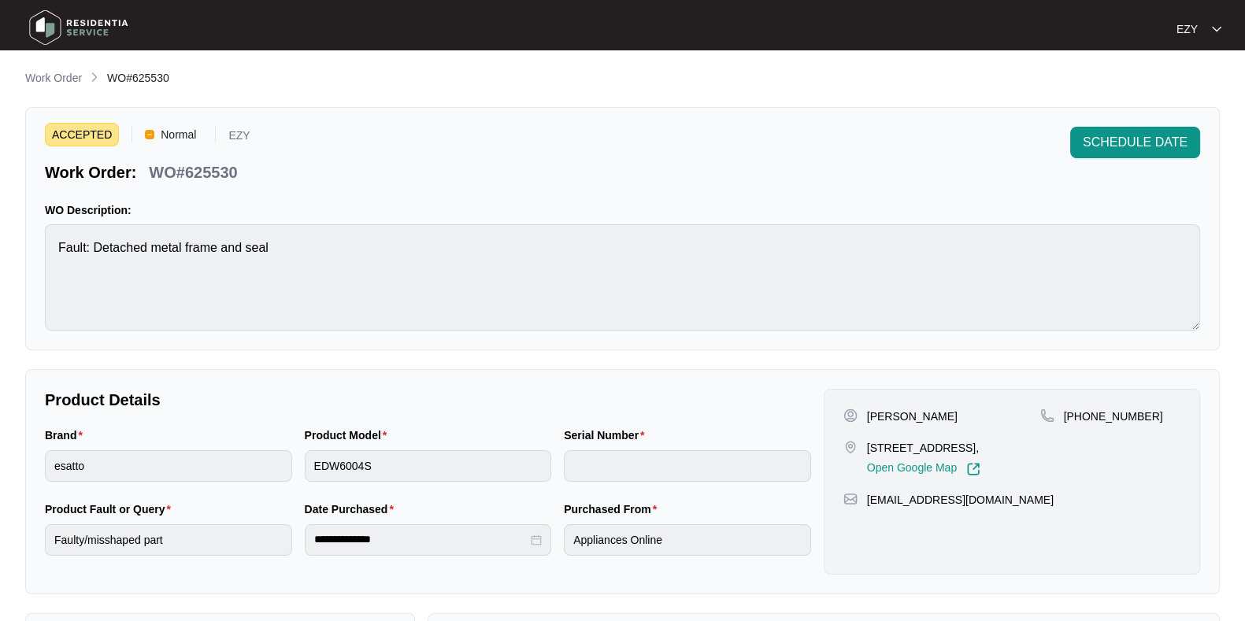
click at [885, 456] on p "[STREET_ADDRESS]," at bounding box center [923, 448] width 113 height 16
copy p "[STREET_ADDRESS],"
click at [893, 414] on p "[PERSON_NAME]" at bounding box center [912, 417] width 91 height 16
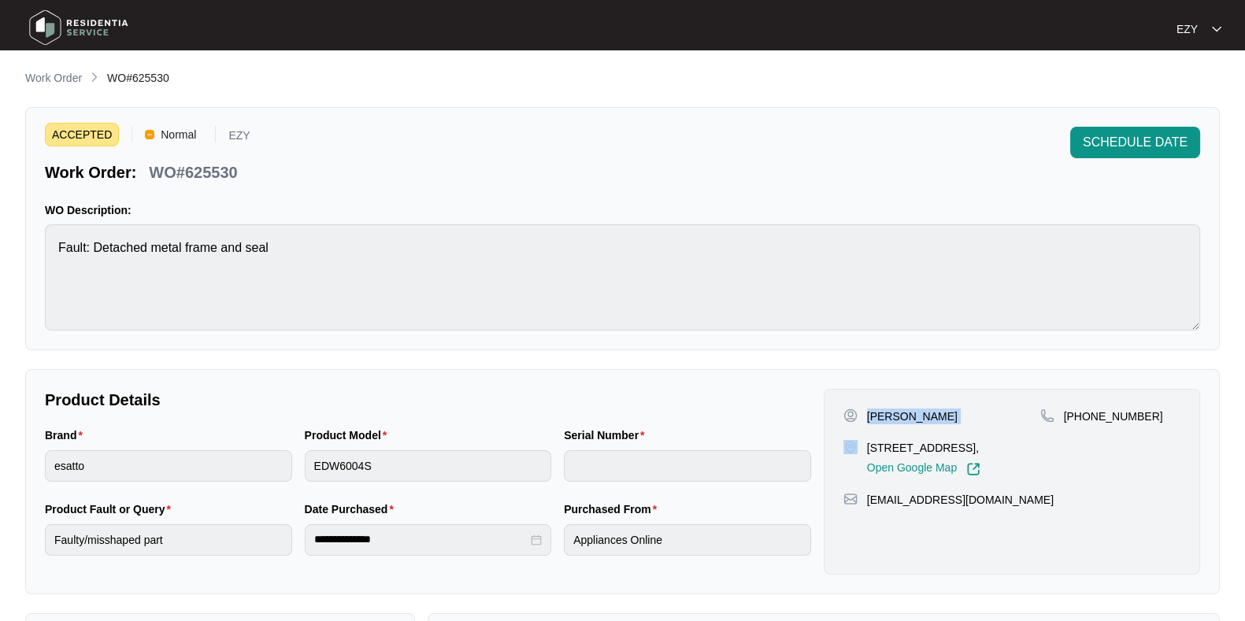
click at [893, 414] on p "[PERSON_NAME]" at bounding box center [912, 417] width 91 height 16
copy p "[PERSON_NAME]"
drag, startPoint x: 1162, startPoint y: 407, endPoint x: 1083, endPoint y: 414, distance: 79.1
click at [1083, 414] on div "[PHONE_NUMBER]" at bounding box center [1111, 417] width 140 height 16
copy p "422665819"
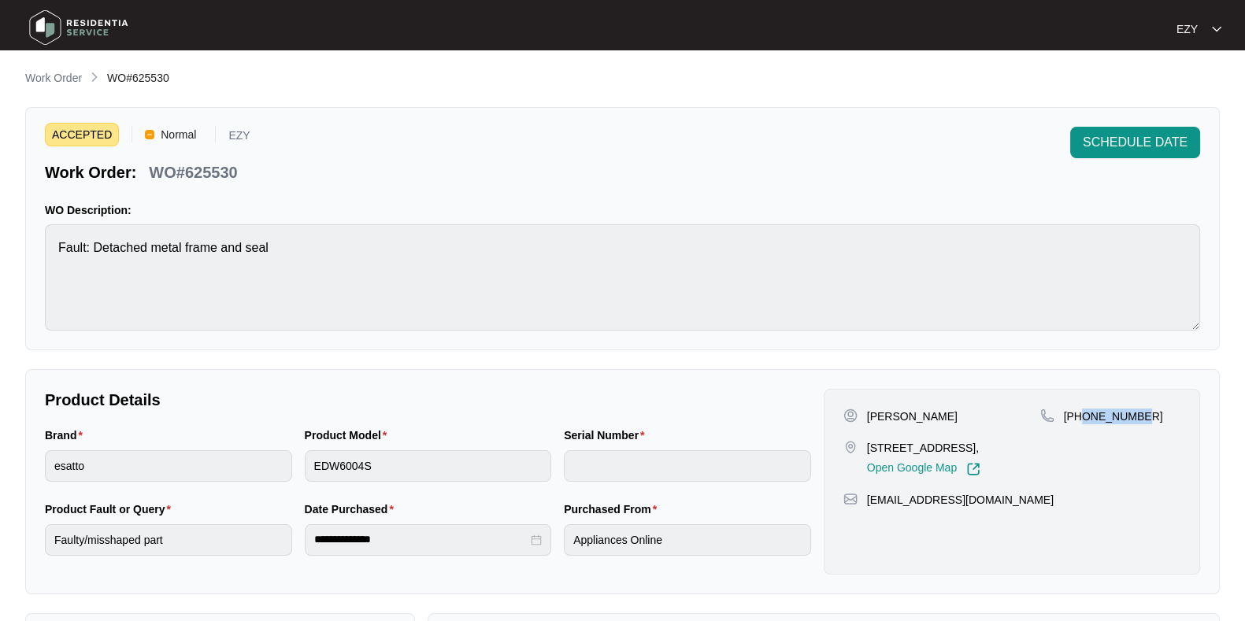
click at [1083, 414] on p "[PHONE_NUMBER]" at bounding box center [1113, 417] width 99 height 16
click at [161, 482] on div "Brand esatto" at bounding box center [169, 464] width 260 height 74
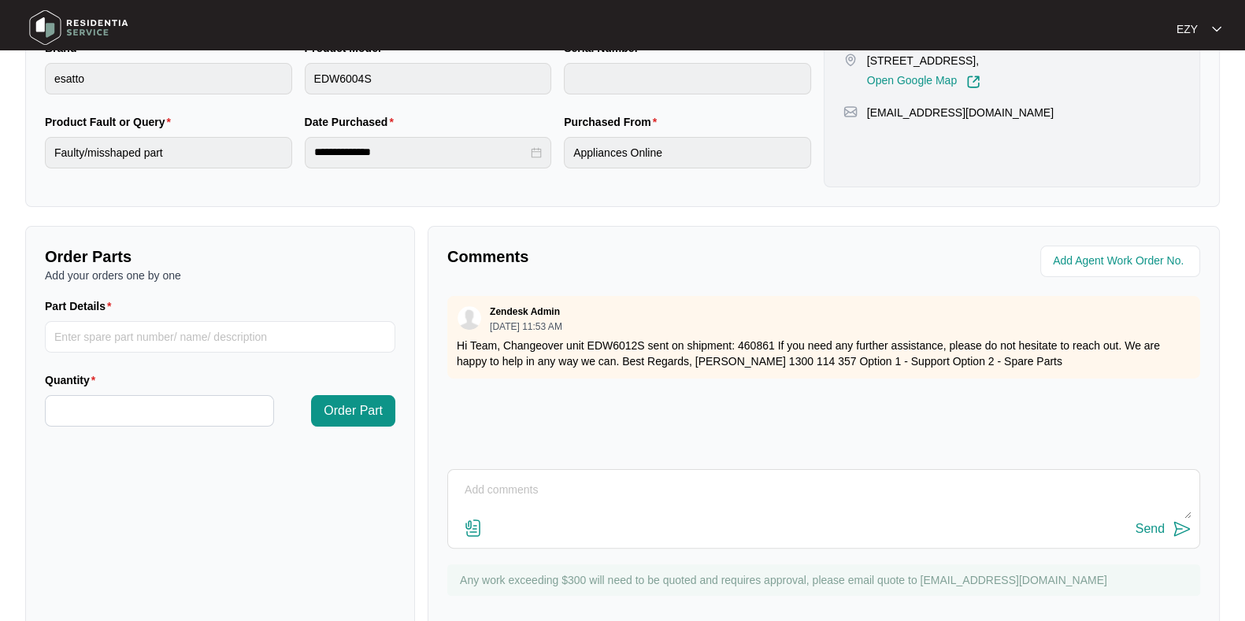
scroll to position [393, 0]
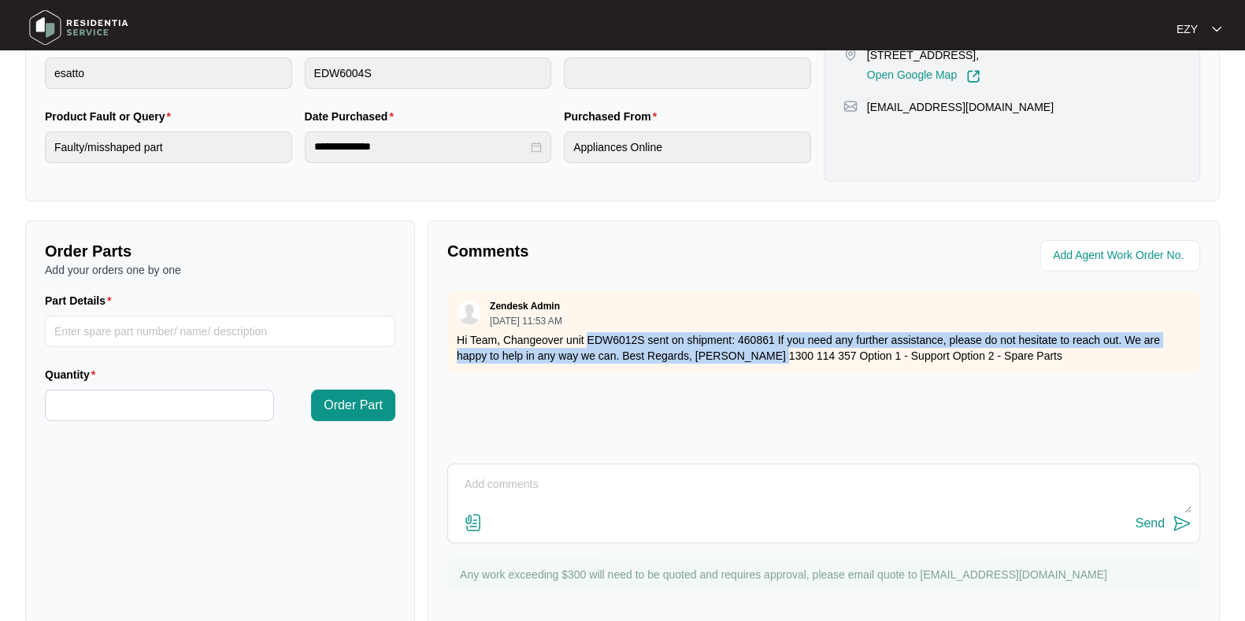
drag, startPoint x: 590, startPoint y: 339, endPoint x: 763, endPoint y: 347, distance: 173.4
click at [763, 347] on p "Hi Team, Changeover unit EDW6012S sent on shipment: 460861 If you need any furt…" at bounding box center [824, 348] width 734 height 32
click at [770, 332] on p "Hi Team, Changeover unit EDW6012S sent on shipment: 460861 If you need any furt…" at bounding box center [824, 348] width 734 height 32
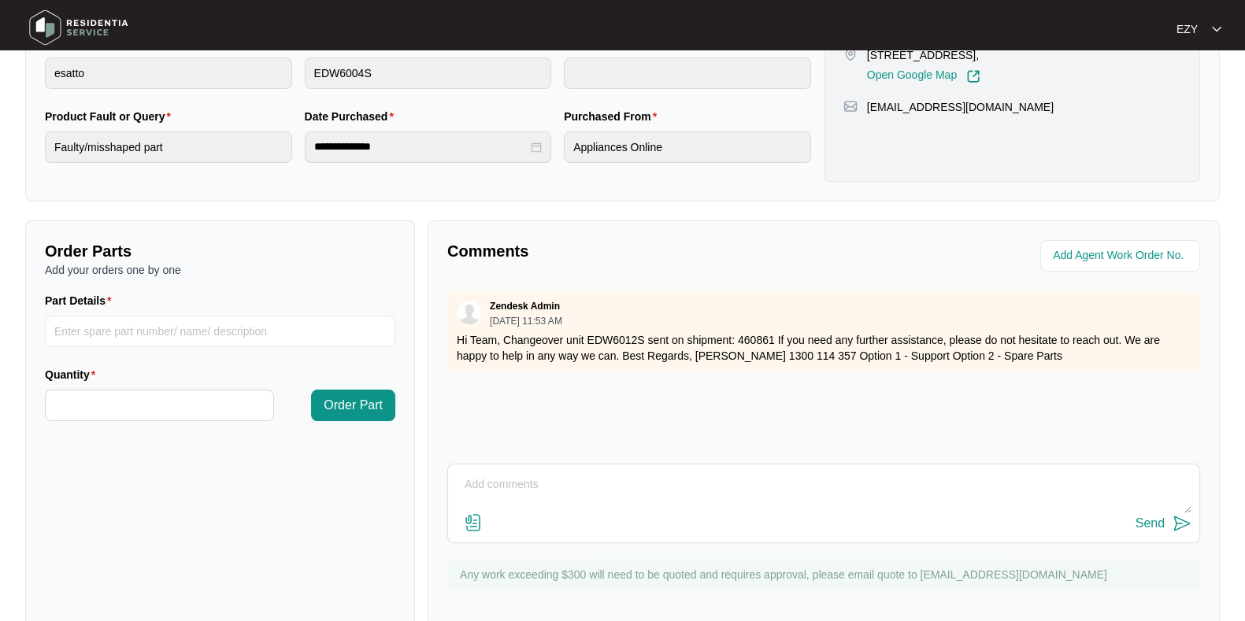
click at [775, 336] on p "Hi Team, Changeover unit EDW6012S sent on shipment: 460861 If you need any furt…" at bounding box center [824, 348] width 734 height 32
click at [773, 336] on p "Hi Team, Changeover unit EDW6012S sent on shipment: 460861 If you need any furt…" at bounding box center [824, 348] width 734 height 32
drag, startPoint x: 499, startPoint y: 333, endPoint x: 776, endPoint y: 346, distance: 276.8
click at [776, 346] on p "Hi Team, Changeover unit EDW6012S sent on shipment: 460861 If you need any furt…" at bounding box center [824, 348] width 734 height 32
copy p "Changeover unit EDW6012S sent on shipment: 460861"
